Goal: Information Seeking & Learning: Understand process/instructions

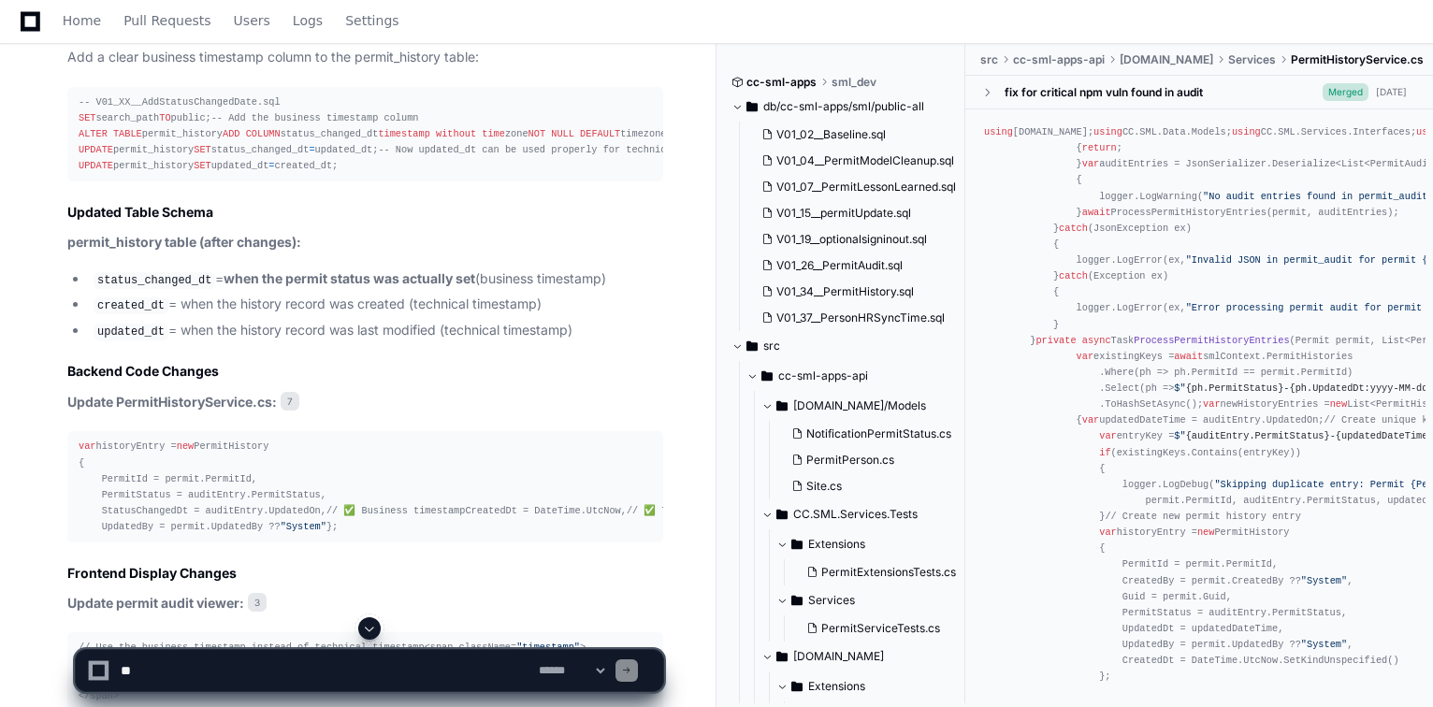
scroll to position [4265, 0]
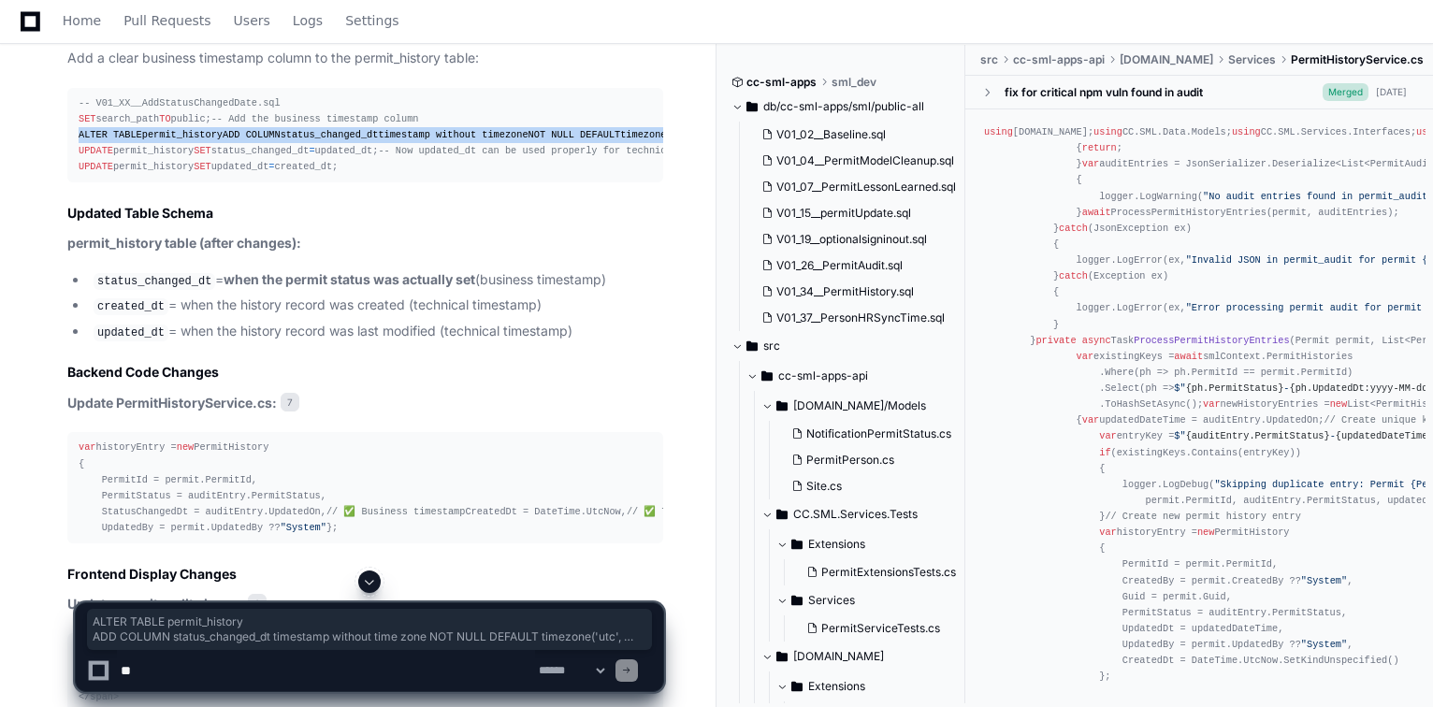
drag, startPoint x: 73, startPoint y: 253, endPoint x: 550, endPoint y: 306, distance: 479.9
click at [610, 183] on pre "-- V01_XX__AddStatusChangedDate.sql SET search_path TO public; -- Add the busin…" at bounding box center [365, 135] width 596 height 95
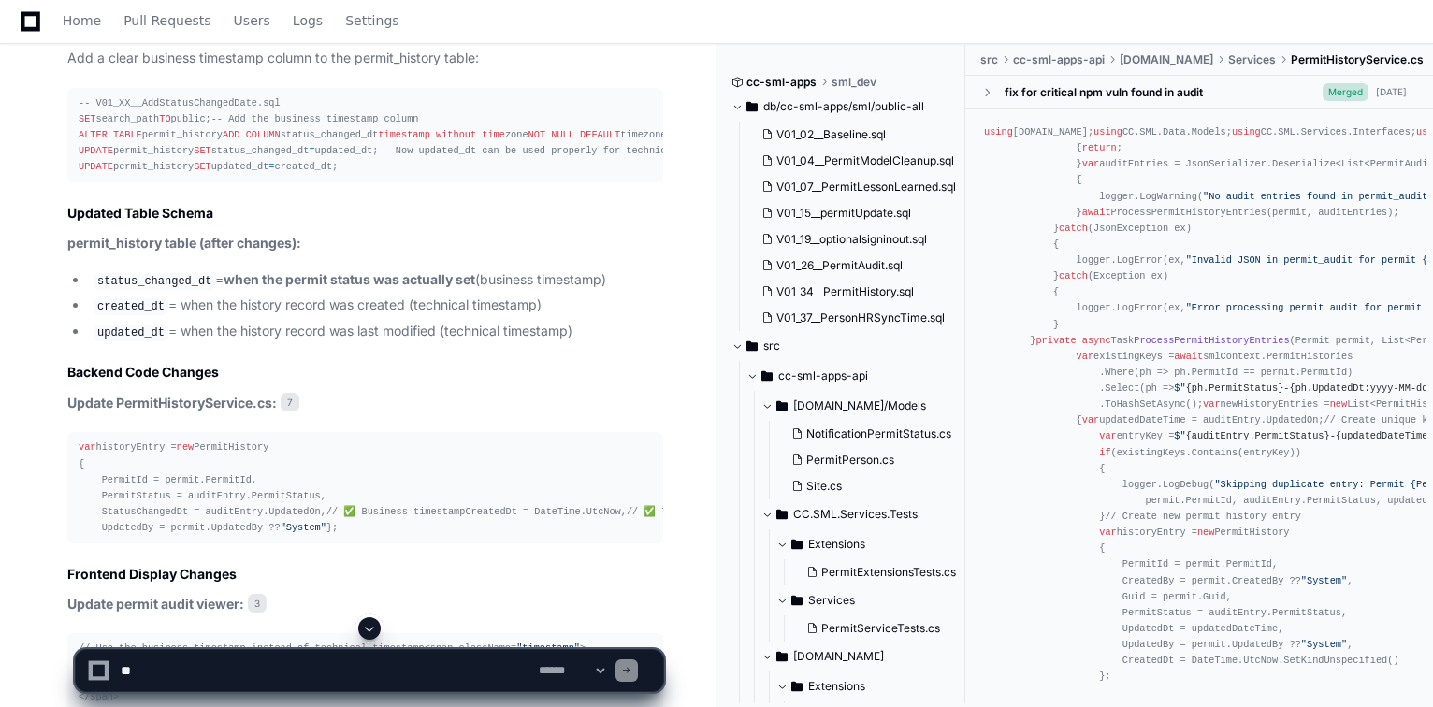
click at [485, 176] on div "-- V01_XX__AddStatusChangedDate.sql SET search_path TO public; -- Add the busin…" at bounding box center [365, 135] width 573 height 80
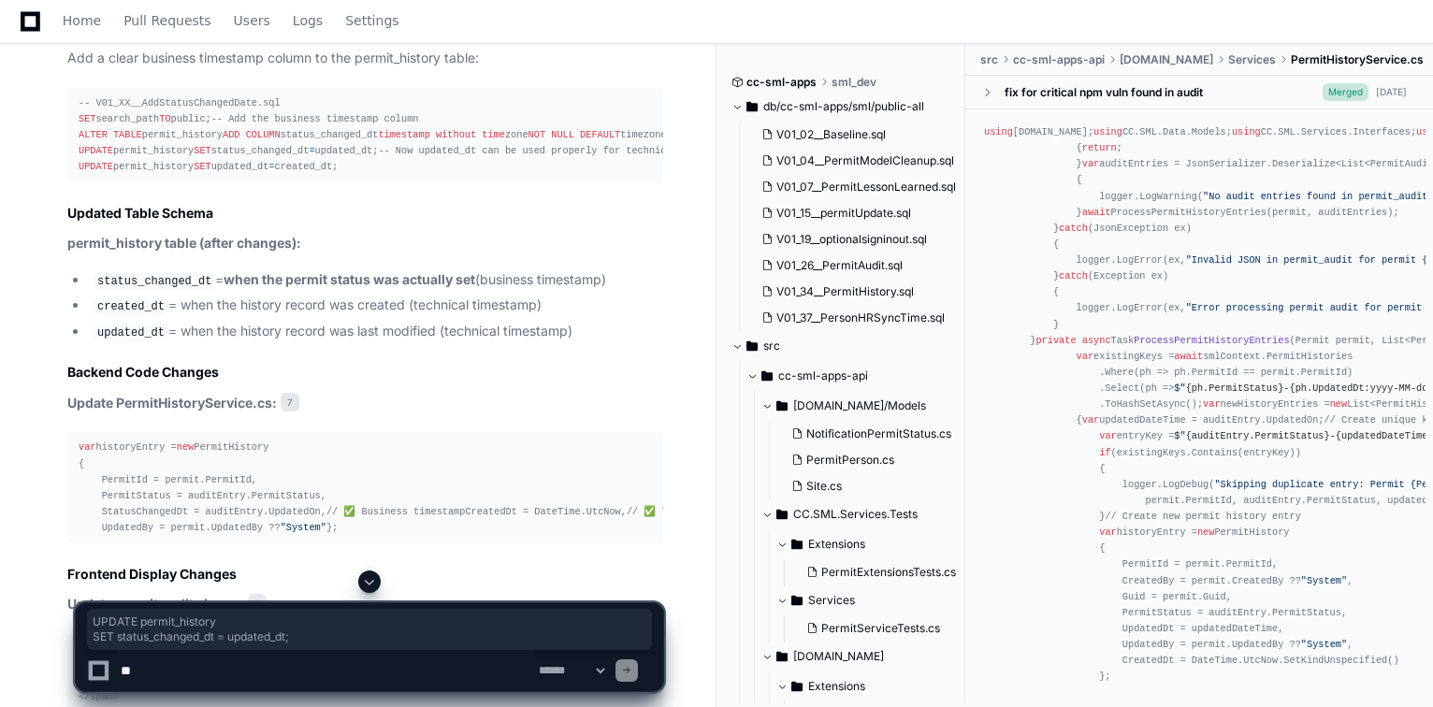
drag, startPoint x: 73, startPoint y: 327, endPoint x: 344, endPoint y: 340, distance: 271.6
click at [344, 183] on pre "-- V01_XX__AddStatusChangedDate.sql SET search_path TO public; -- Add the busin…" at bounding box center [365, 135] width 596 height 95
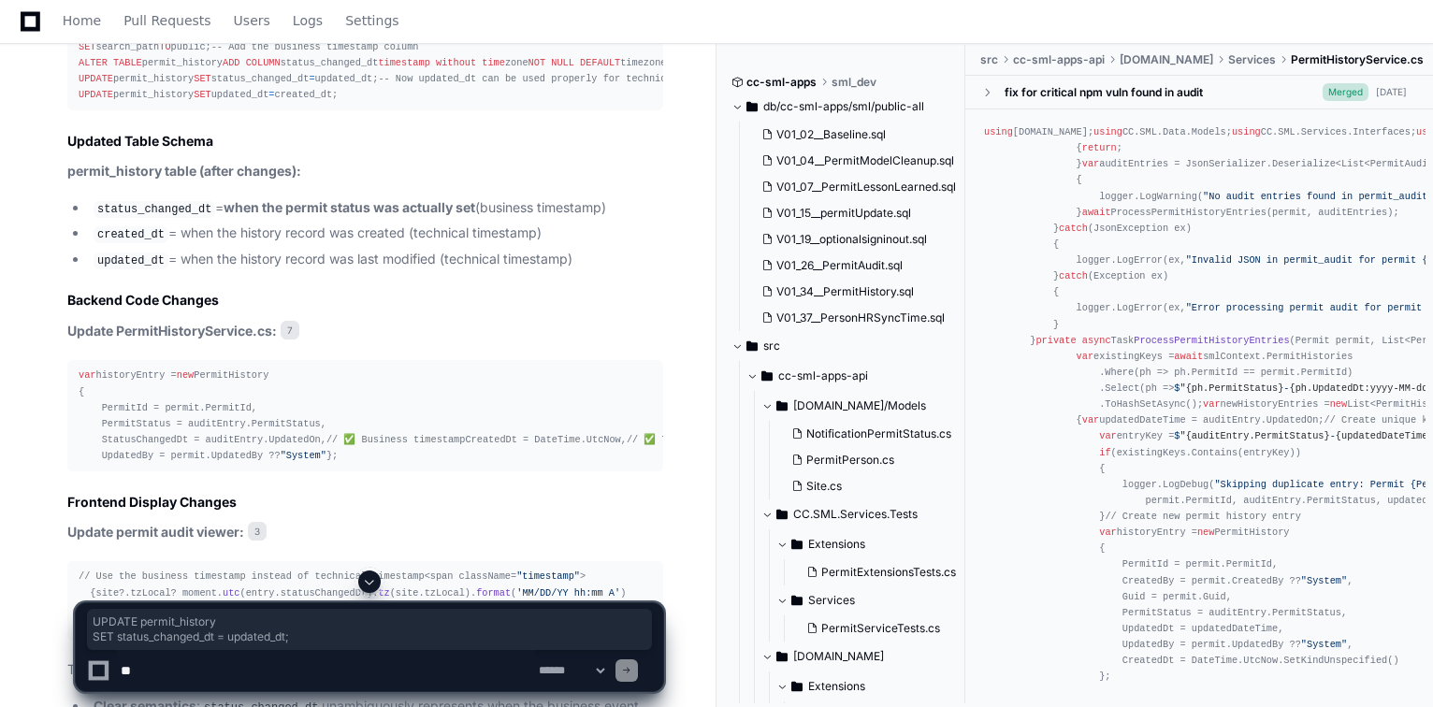
scroll to position [4415, 0]
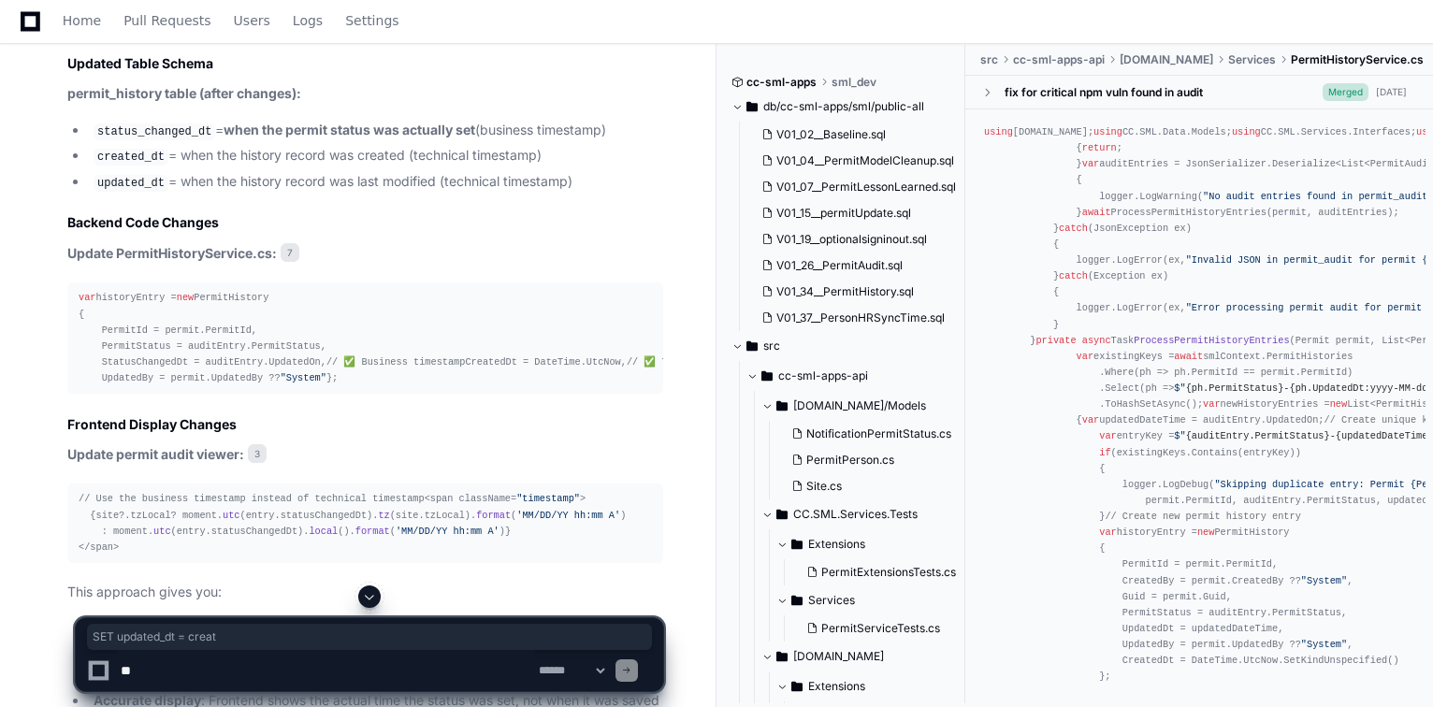
drag, startPoint x: 79, startPoint y: 261, endPoint x: 232, endPoint y: 254, distance: 153.5
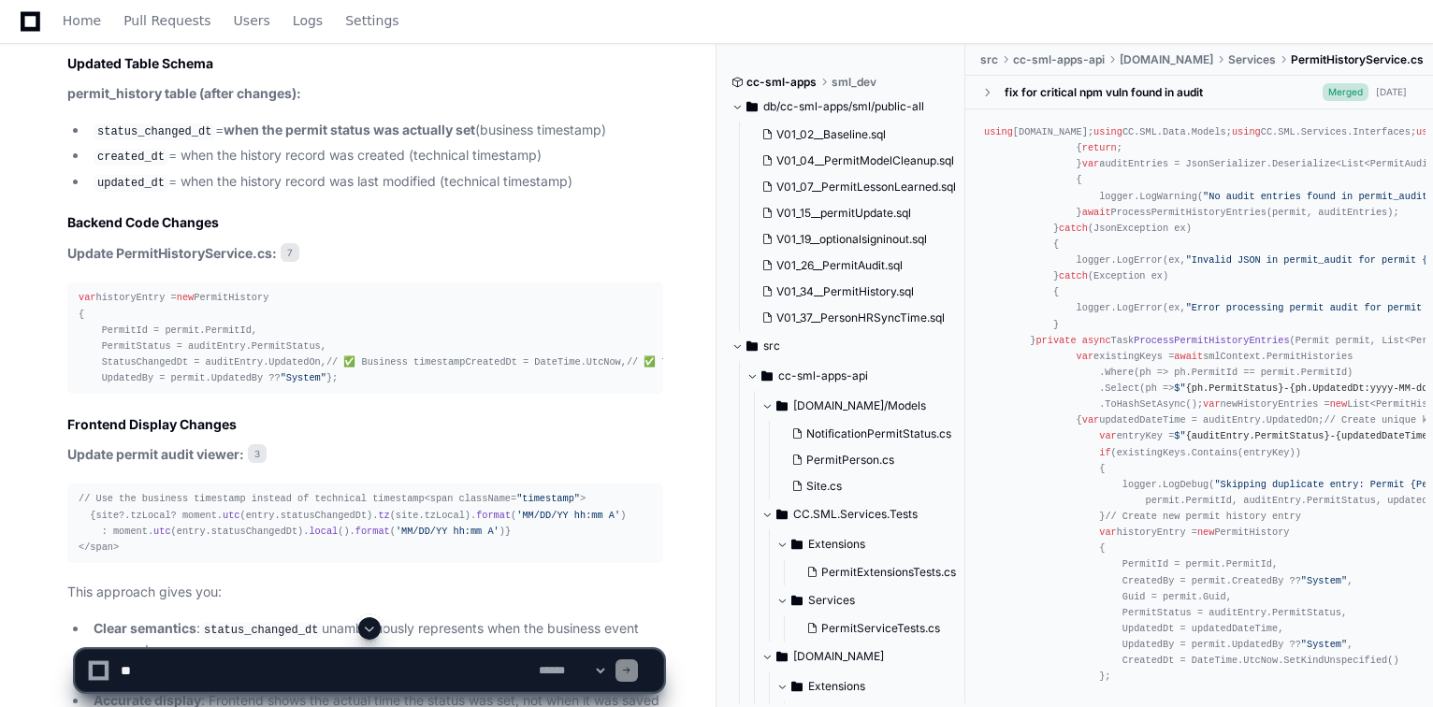
click at [239, 73] on h2 "Updated Table Schema" at bounding box center [365, 63] width 596 height 19
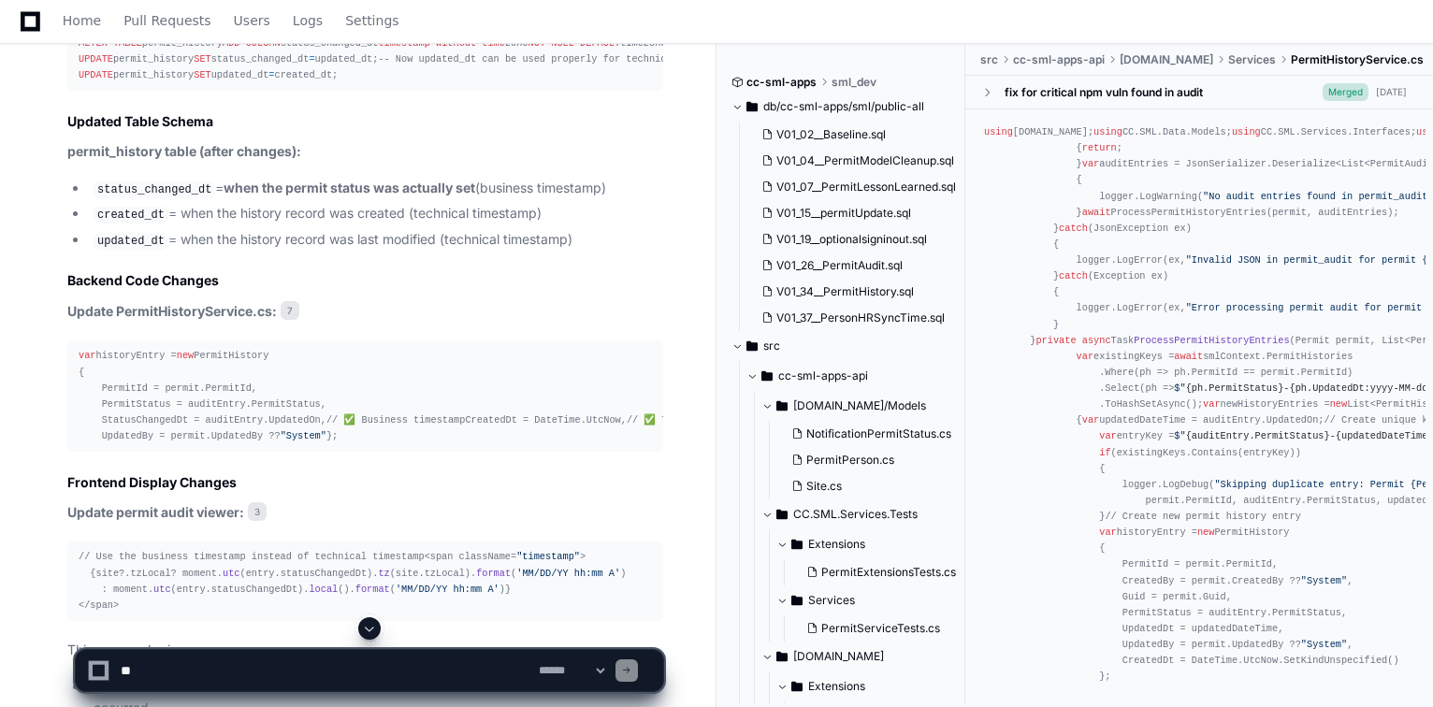
scroll to position [4340, 0]
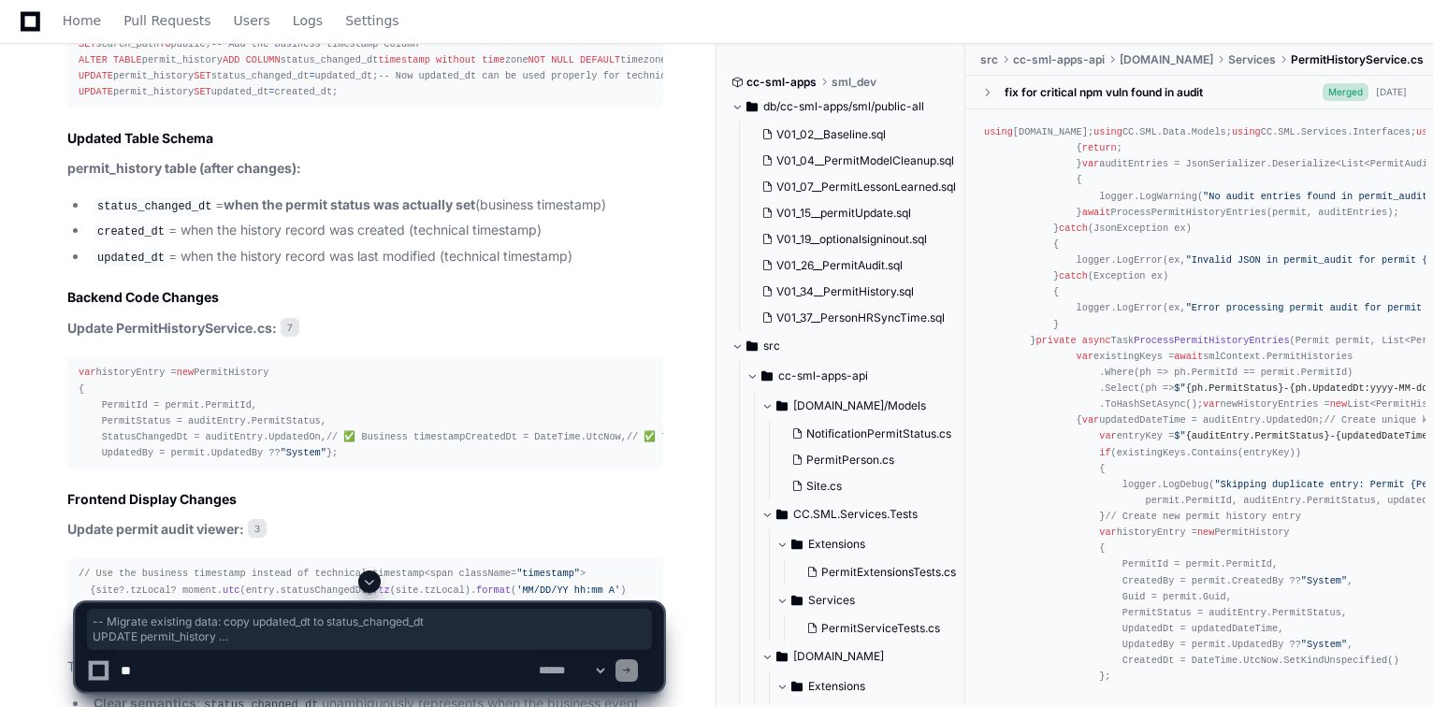
drag, startPoint x: 71, startPoint y: 229, endPoint x: 286, endPoint y: 343, distance: 243.5
click at [286, 109] on pre "-- V01_XX__AddStatusChangedDate.sql SET search_path TO public; -- Add the busin…" at bounding box center [365, 60] width 596 height 95
copy div "-- Migrate existing data: copy updated_dt to status_changed_dt UPDATE permit_hi…"
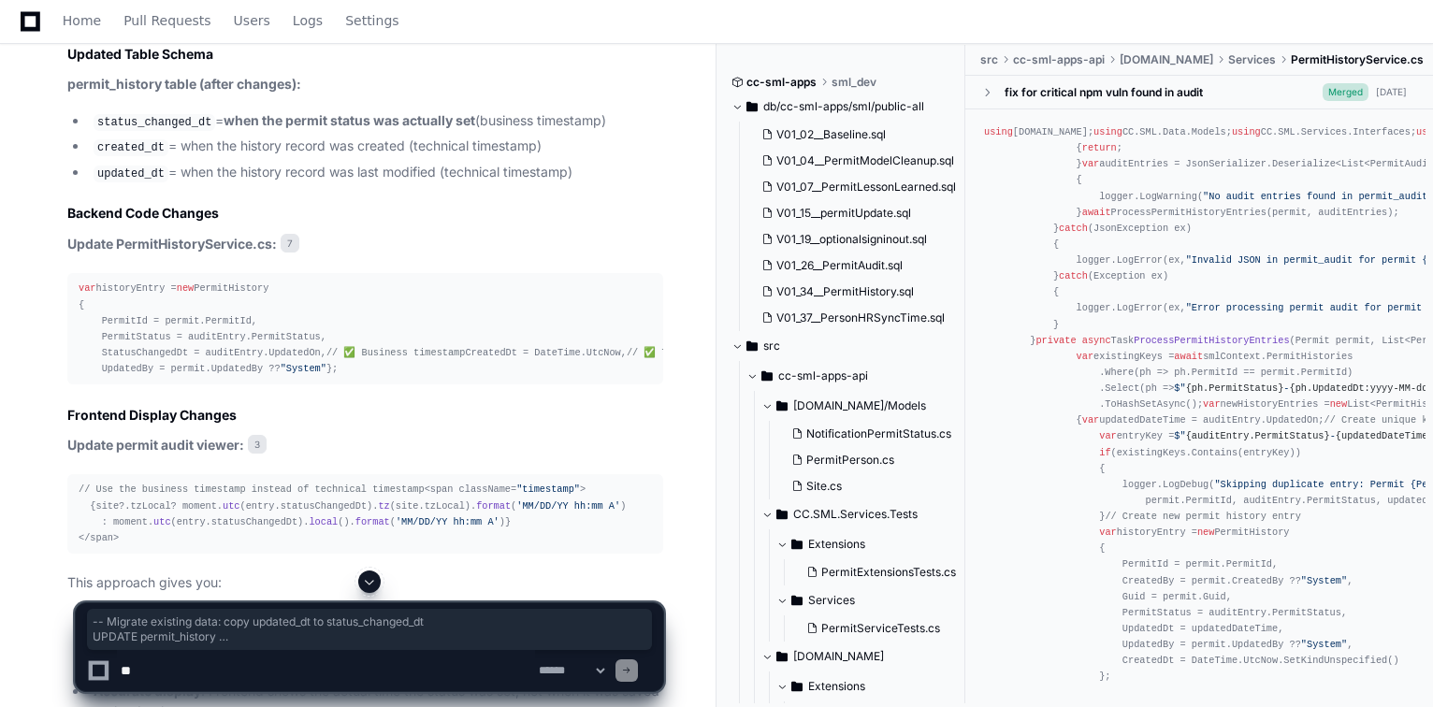
scroll to position [4714, 0]
